Goal: Find specific page/section: Find specific page/section

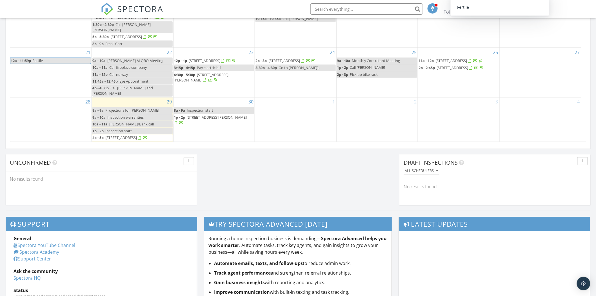
scroll to position [375, 0]
click at [135, 135] on span "16390 Chestnut Cir, Brainerd 56401" at bounding box center [121, 137] width 32 height 5
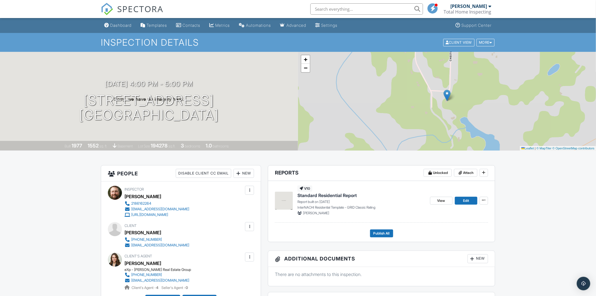
click at [118, 24] on div "Dashboard" at bounding box center [120, 25] width 21 height 5
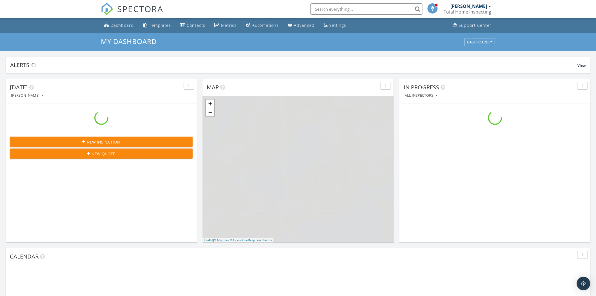
scroll to position [522, 606]
